Goal: Task Accomplishment & Management: Manage account settings

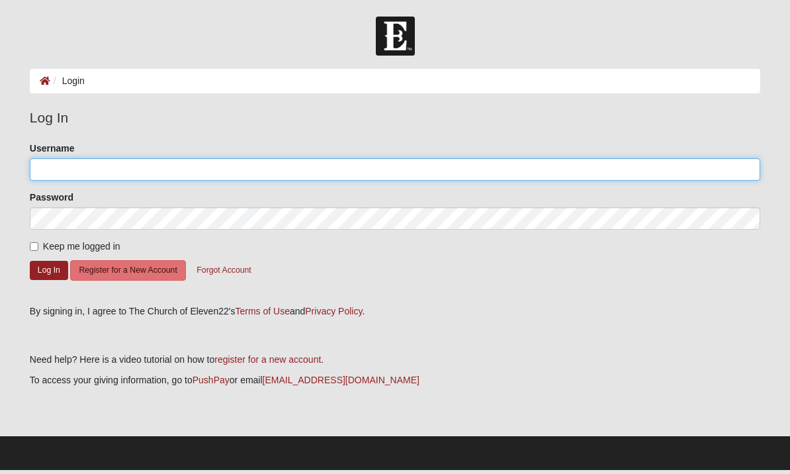
click at [45, 173] on input "Username" at bounding box center [395, 169] width 730 height 22
type input "Kschastain101@att.net"
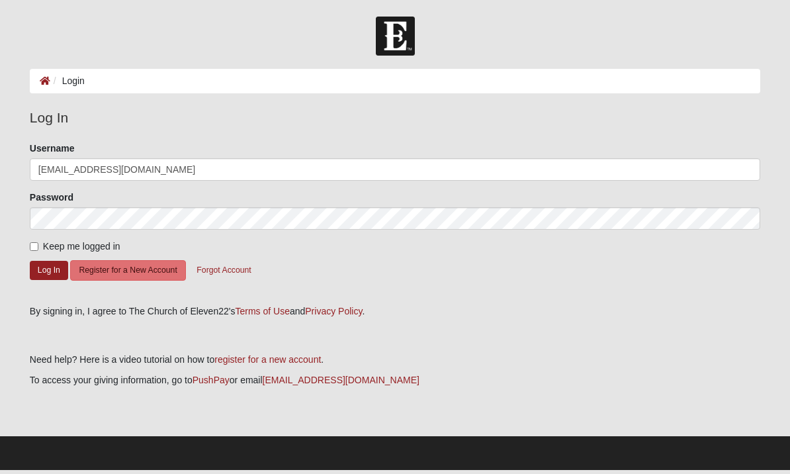
click at [30, 251] on label "Keep me logged in" at bounding box center [75, 246] width 91 height 14
click at [30, 251] on input "Keep me logged in" at bounding box center [34, 246] width 9 height 9
checkbox input "true"
click at [48, 276] on button "Log In" at bounding box center [49, 270] width 38 height 19
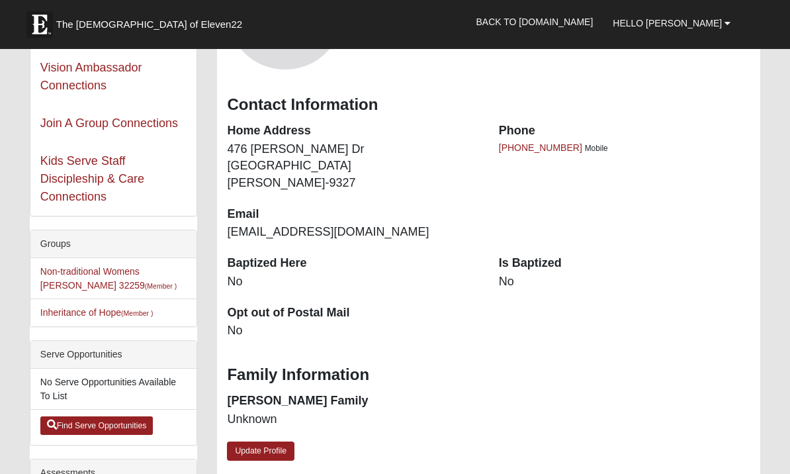
scroll to position [169, 0]
click at [252, 442] on link "Update Profile" at bounding box center [260, 451] width 67 height 19
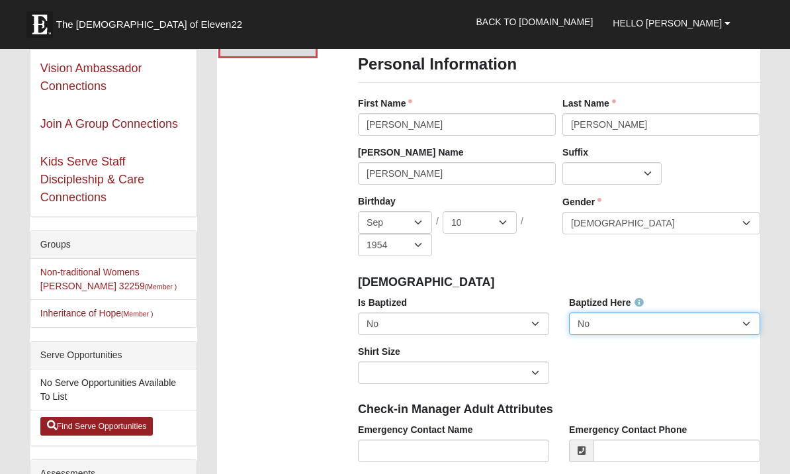
click at [735, 324] on select "No Yes" at bounding box center [664, 323] width 191 height 22
select select "True"
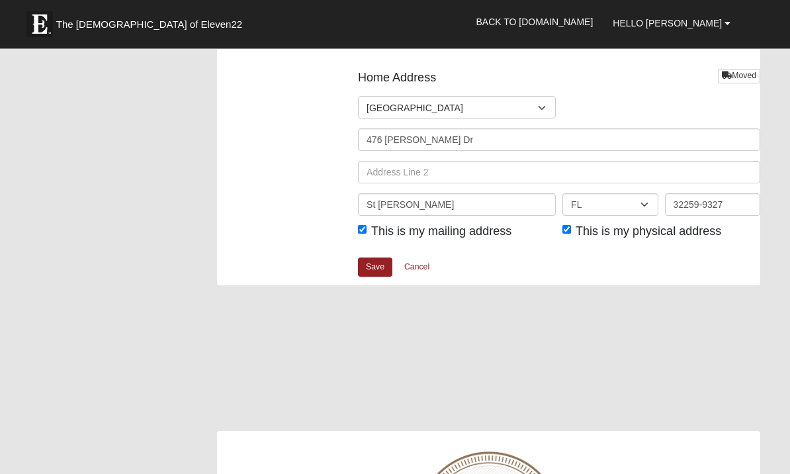
scroll to position [1666, 0]
click at [380, 261] on link "Save" at bounding box center [375, 265] width 34 height 19
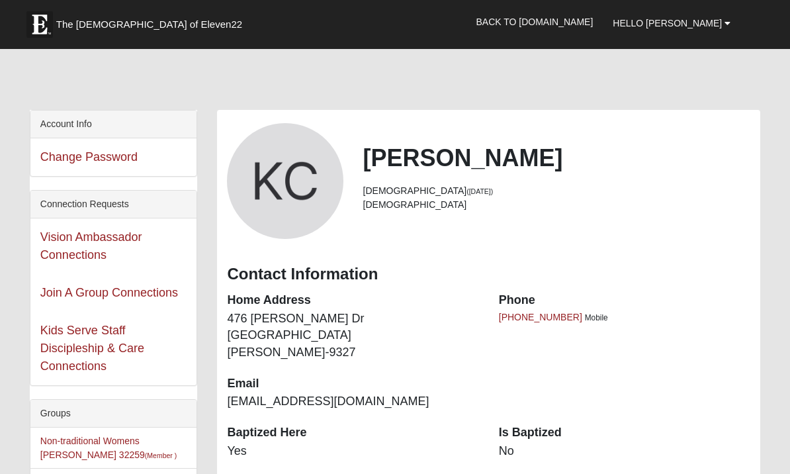
click at [546, 23] on link "Back to [DOMAIN_NAME]" at bounding box center [534, 21] width 137 height 33
